Goal: Understand process/instructions

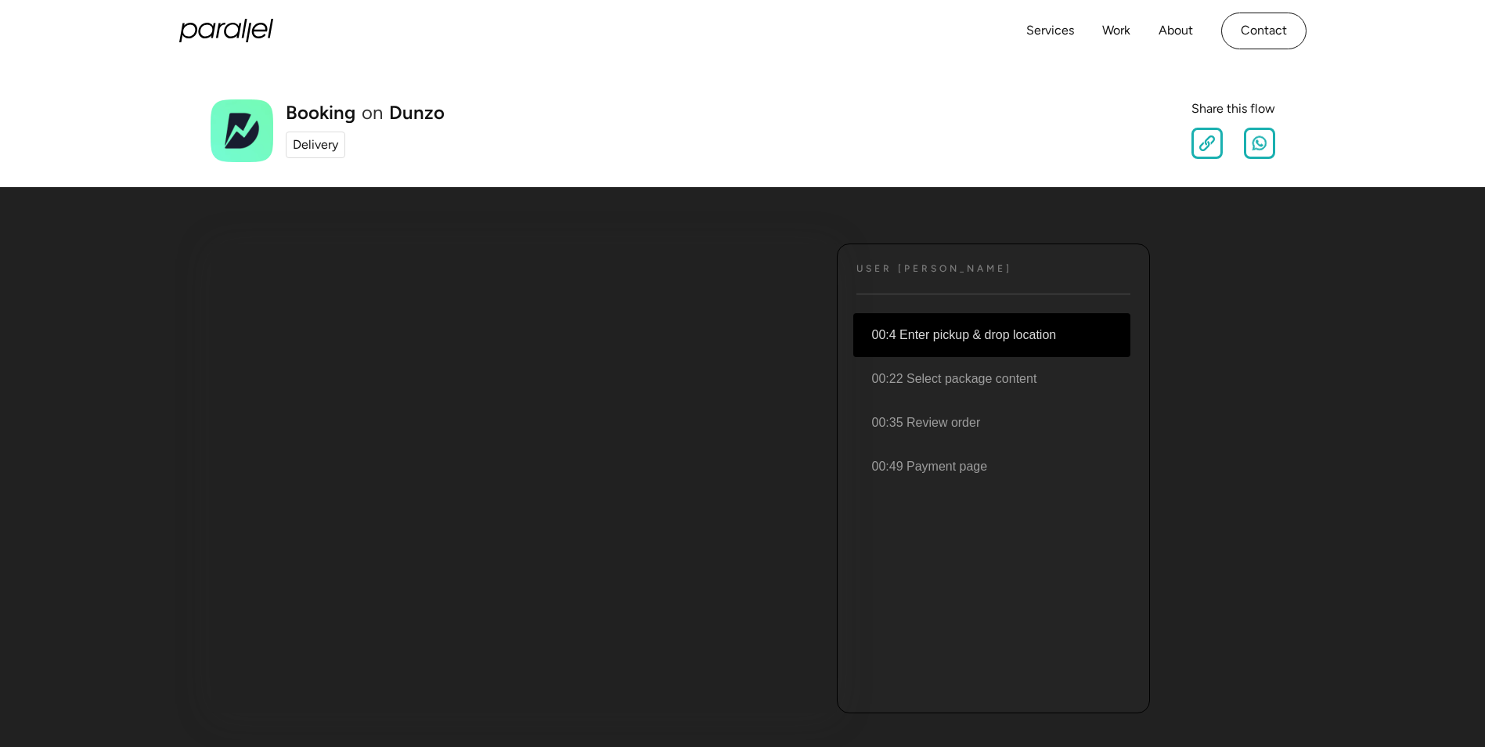
click at [920, 340] on li "00:4 Enter pickup & drop location" at bounding box center [991, 335] width 277 height 44
click at [927, 333] on li "00:4 Enter pickup & drop location" at bounding box center [991, 335] width 277 height 44
click at [913, 328] on li "00:4 Enter pickup & drop location" at bounding box center [991, 335] width 277 height 44
drag, startPoint x: 913, startPoint y: 328, endPoint x: 873, endPoint y: 335, distance: 40.5
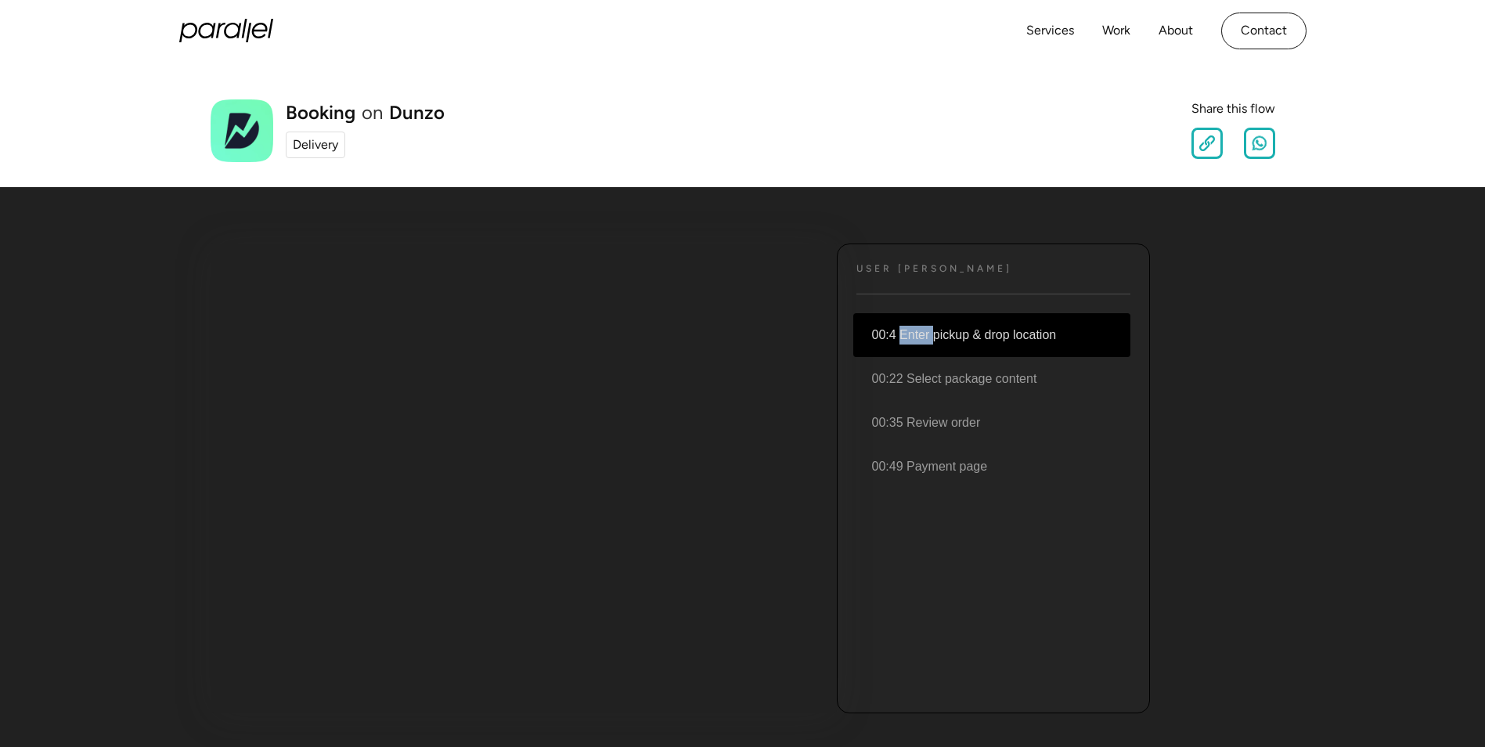
click at [874, 335] on li "00:4 Enter pickup & drop location" at bounding box center [991, 335] width 277 height 44
click at [1051, 33] on link "Services" at bounding box center [1050, 31] width 48 height 23
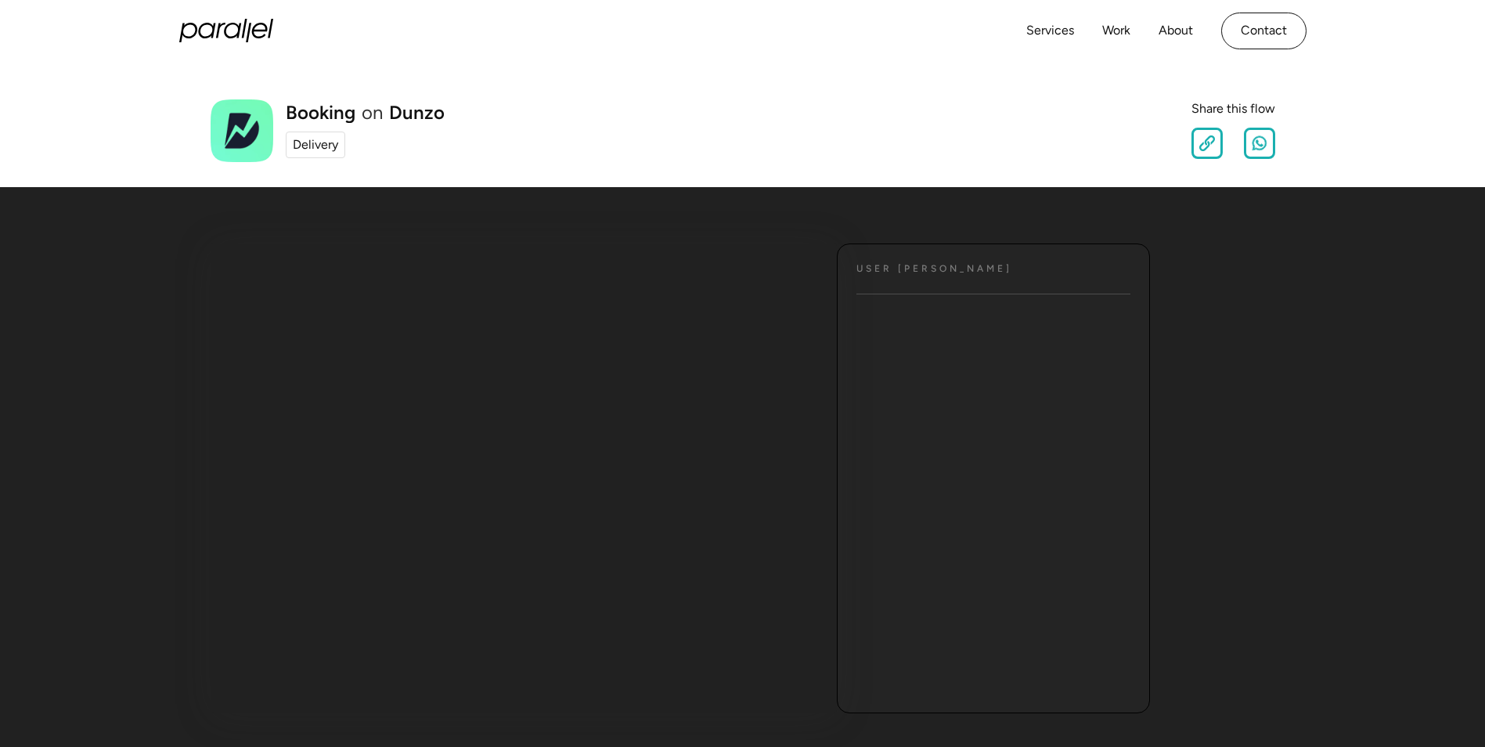
click at [316, 149] on div "Delivery" at bounding box center [315, 144] width 45 height 19
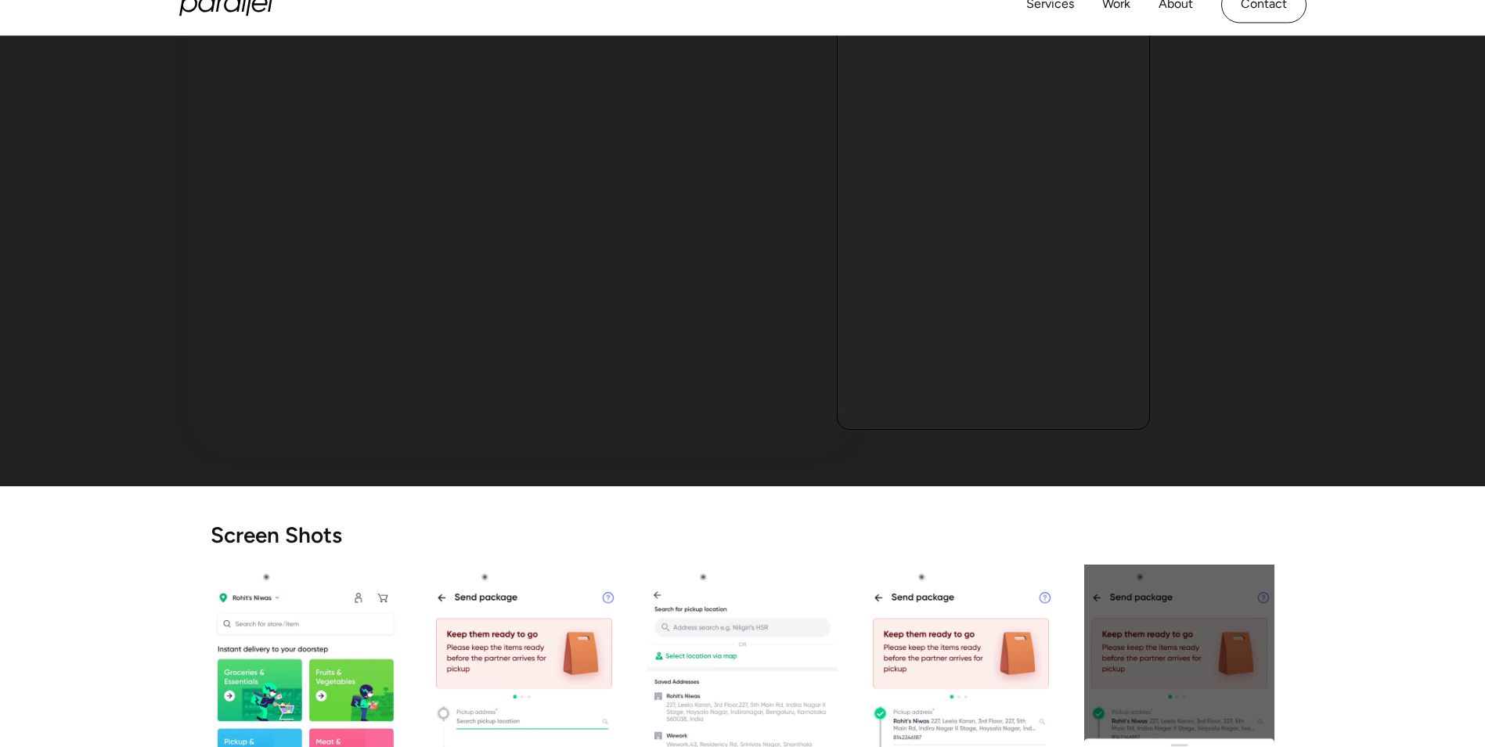
scroll to position [78, 0]
